Goal: Find specific page/section: Find specific page/section

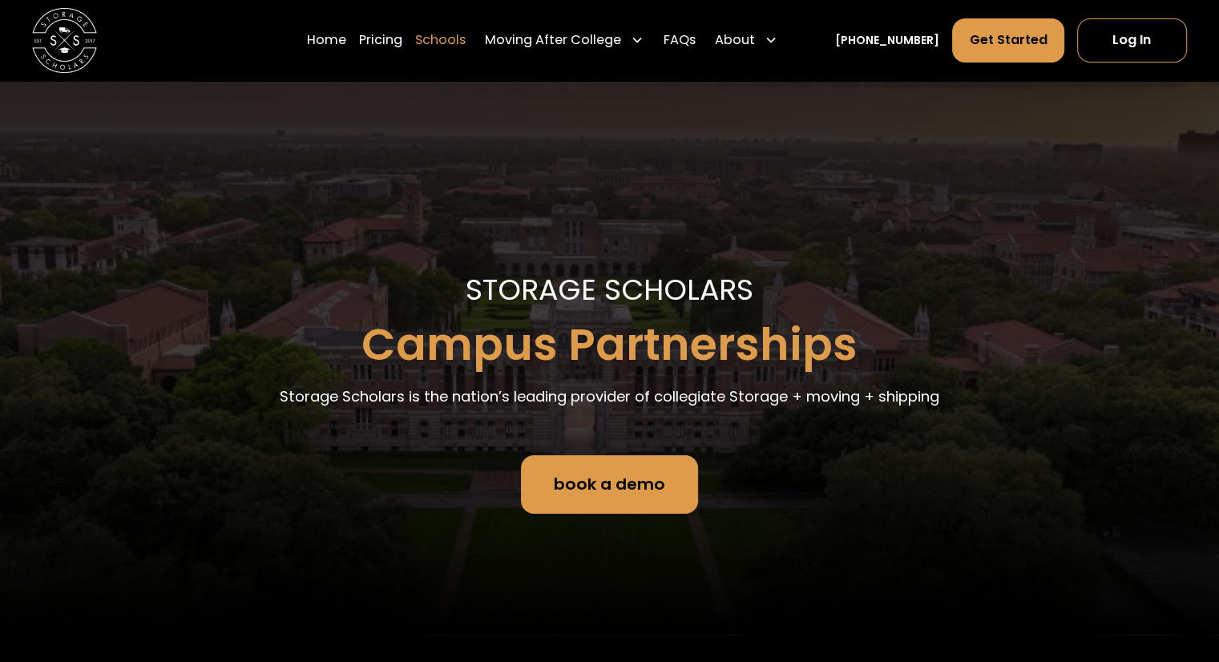
click at [455, 42] on link "Schools" at bounding box center [440, 40] width 51 height 45
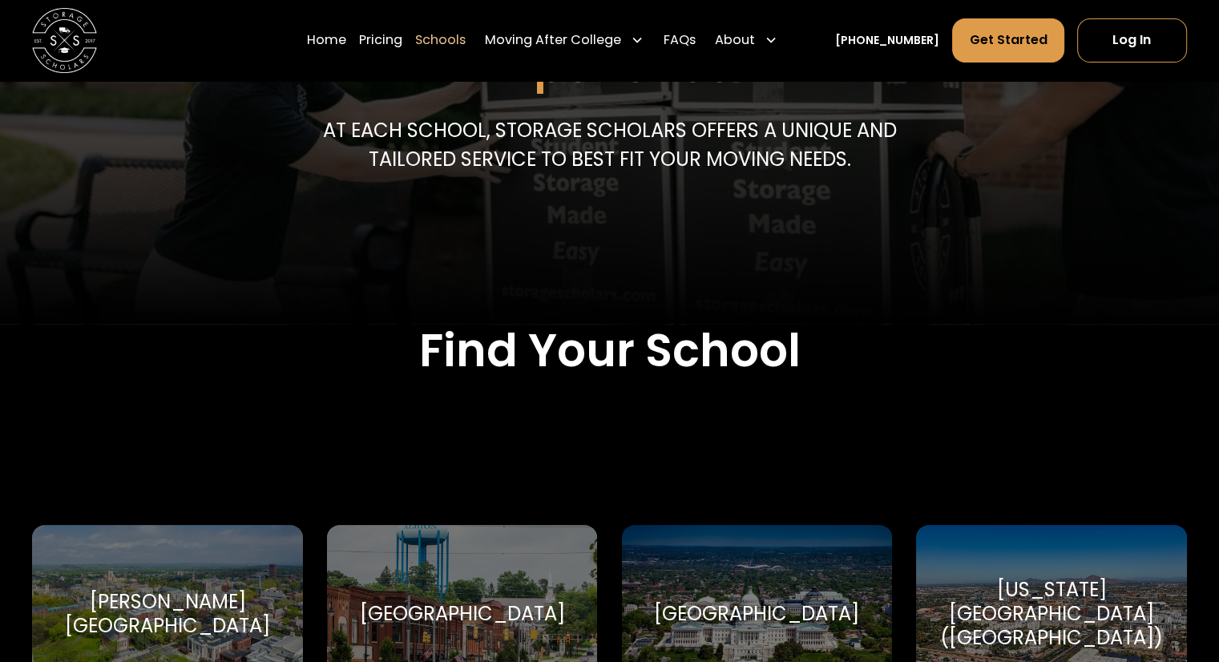
scroll to position [401, 0]
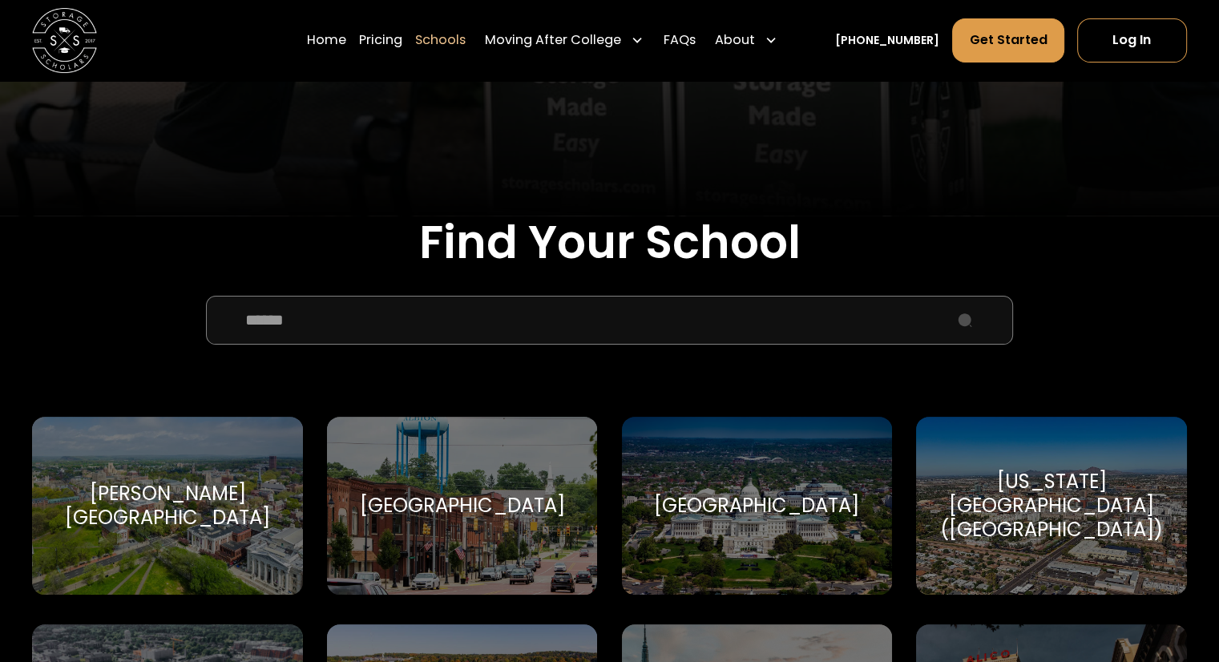
click at [466, 325] on input "School Select Form" at bounding box center [609, 320] width 807 height 48
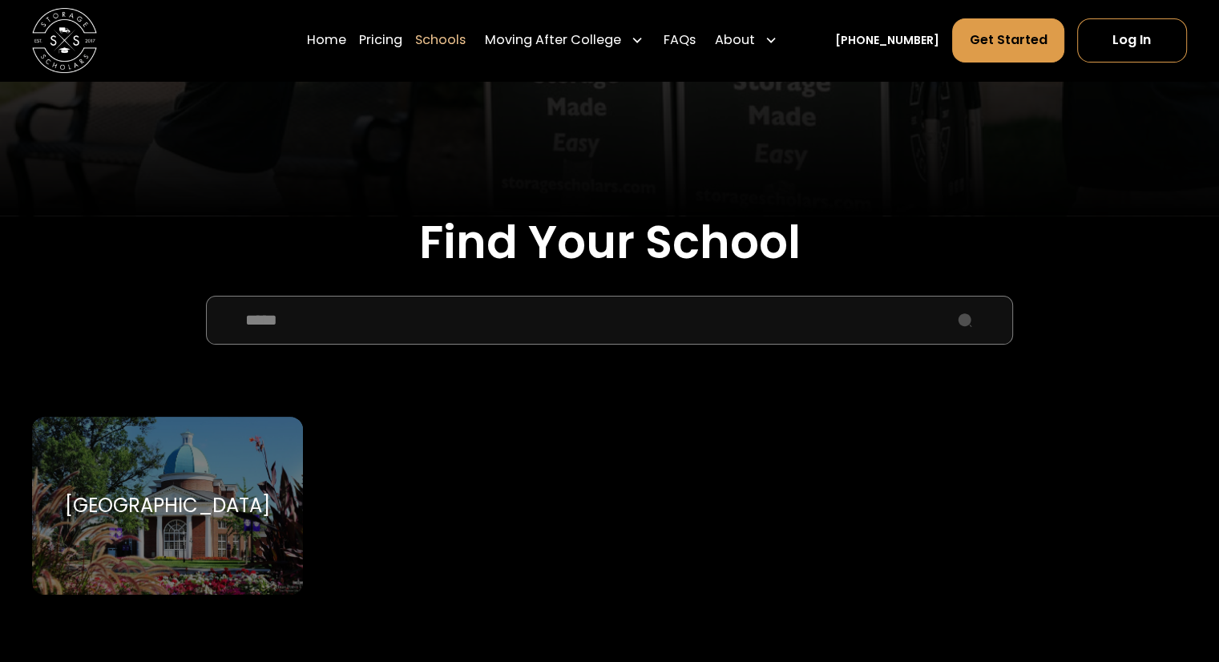
type input "****"
click at [236, 507] on div "High Point University" at bounding box center [167, 506] width 205 height 24
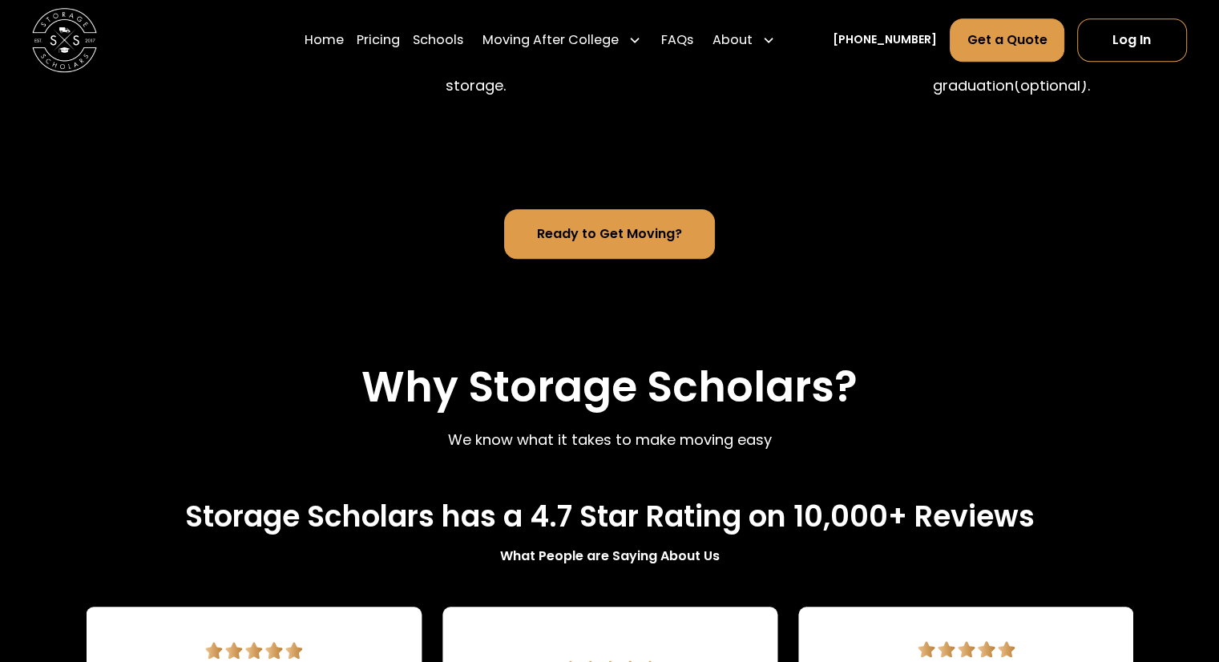
scroll to position [2164, 0]
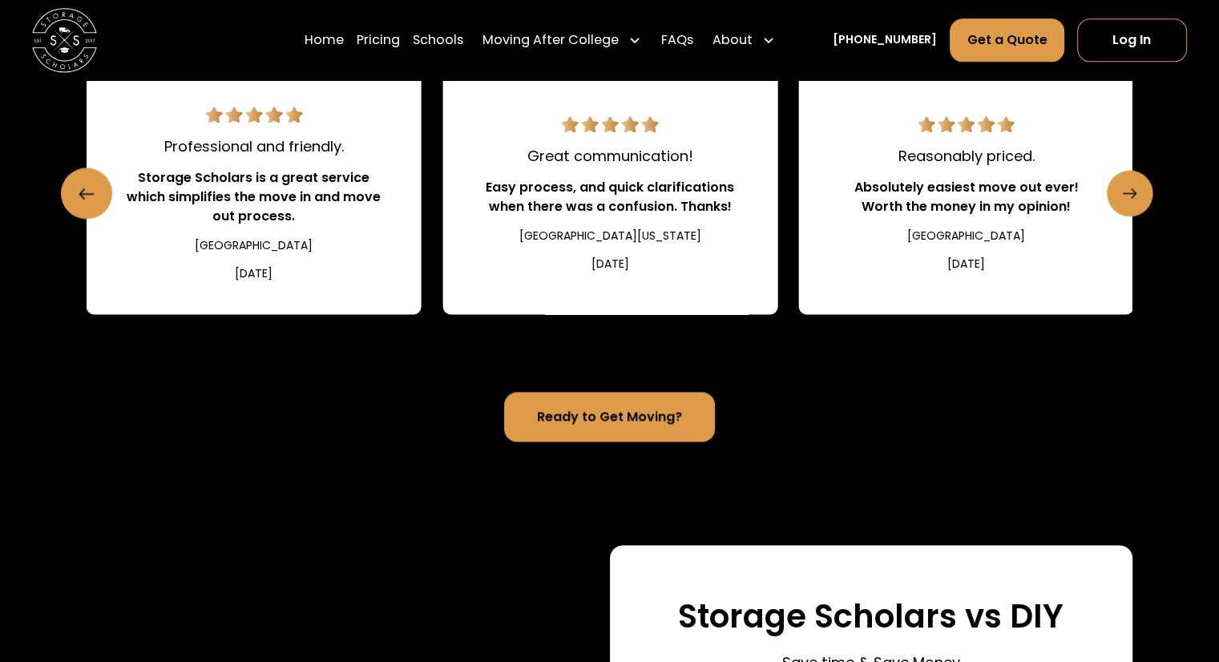
click at [1146, 217] on link "Next slide" at bounding box center [1130, 194] width 46 height 46
click at [1138, 217] on link "Next slide" at bounding box center [1130, 194] width 46 height 46
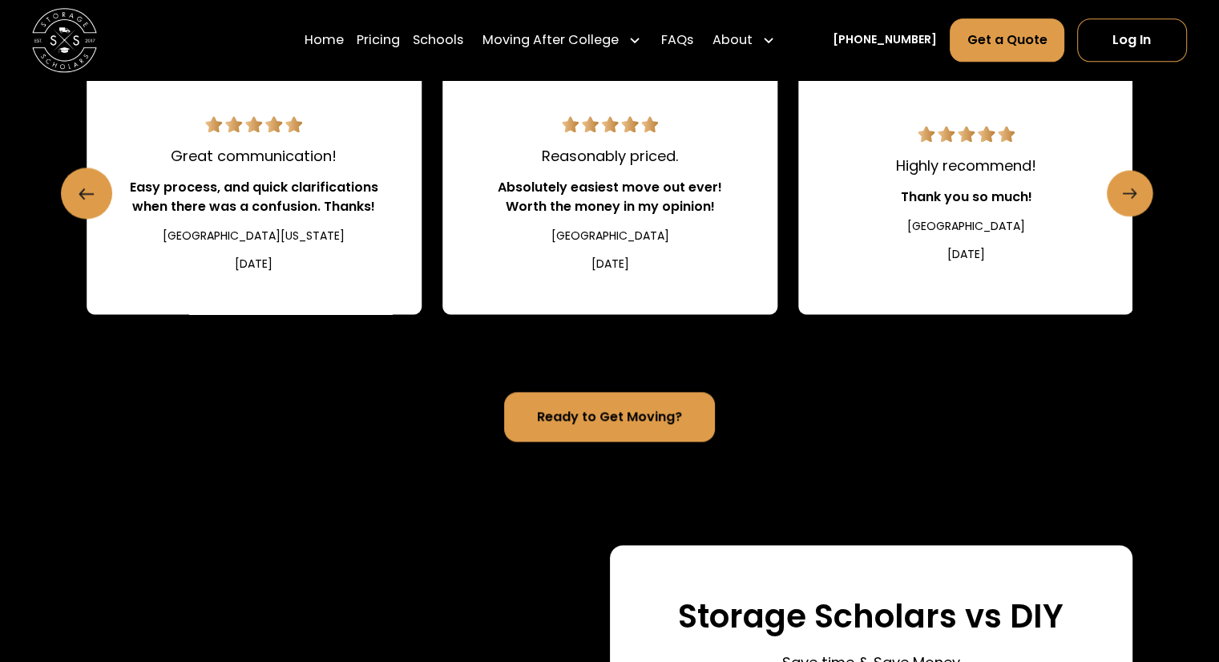
click at [1135, 198] on icon "Next slide" at bounding box center [1134, 193] width 4 height 10
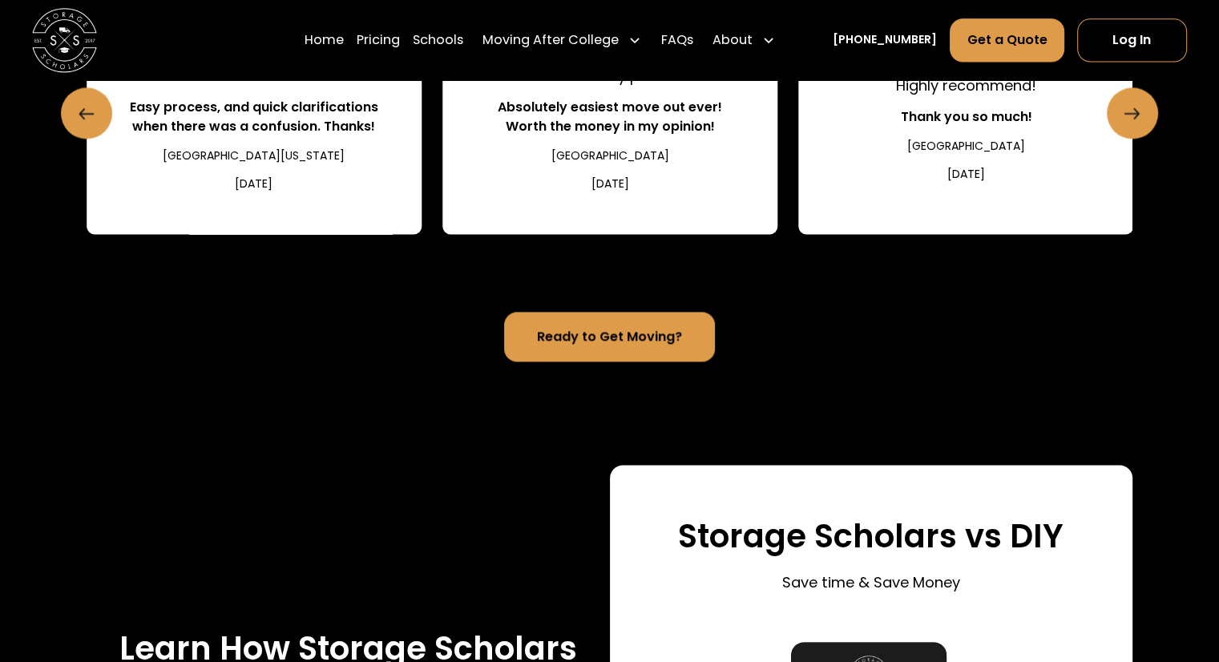
scroll to position [2084, 0]
